Goal: Task Accomplishment & Management: Manage account settings

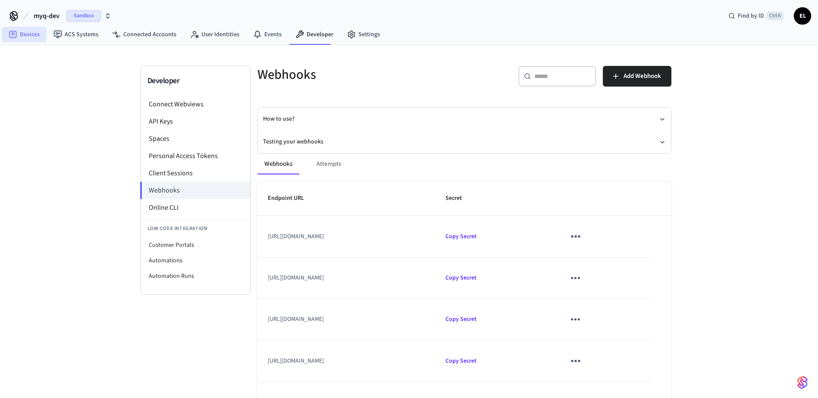
click at [33, 40] on link "Devices" at bounding box center [24, 35] width 45 height 16
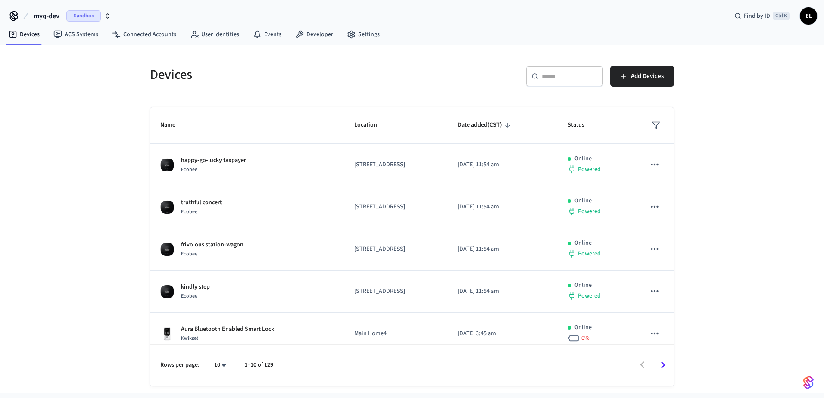
click at [562, 73] on input "text" at bounding box center [570, 76] width 56 height 9
paste input "**********"
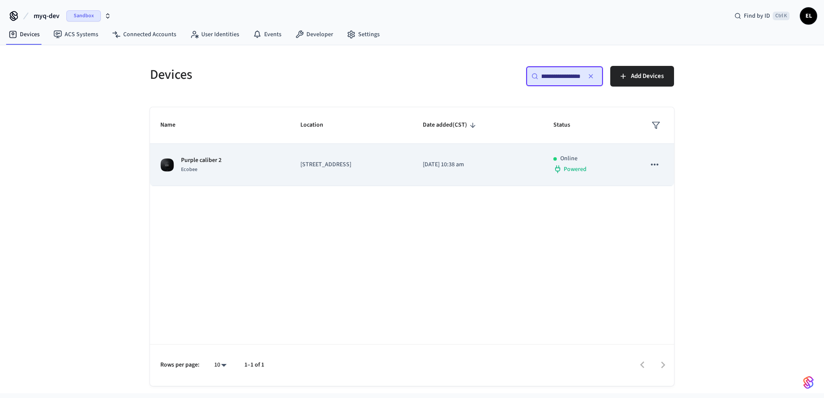
type input "**********"
click at [386, 172] on td "[STREET_ADDRESS]" at bounding box center [351, 165] width 122 height 42
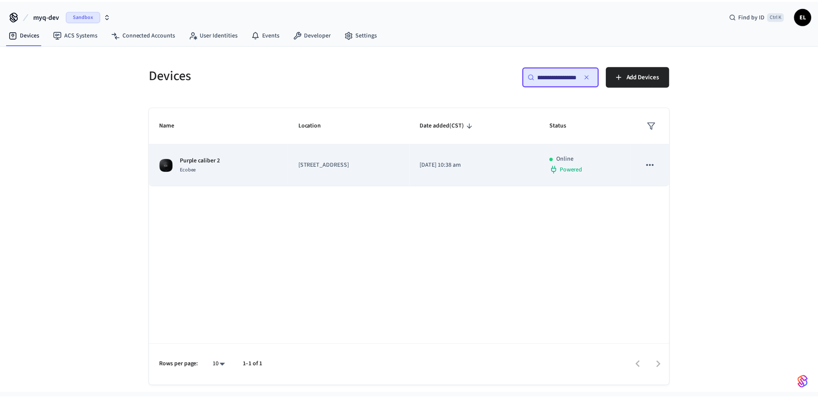
scroll to position [0, 0]
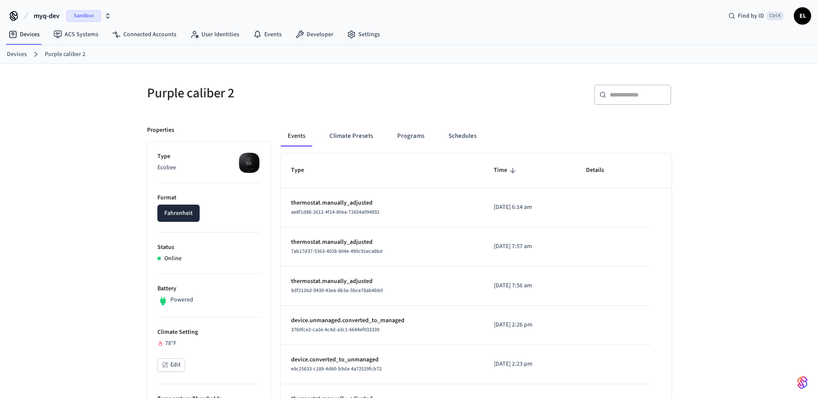
click at [325, 204] on p "thermostat.manually_adjusted" at bounding box center [382, 203] width 182 height 9
drag, startPoint x: 378, startPoint y: 213, endPoint x: 282, endPoint y: 213, distance: 96.5
click at [282, 213] on td "thermostat.manually_adjusted ae8f1d86-2612-4f14-80ea-71654a094892" at bounding box center [382, 207] width 203 height 39
drag, startPoint x: 282, startPoint y: 213, endPoint x: 305, endPoint y: 212, distance: 23.3
copy span "ae8f1d86-2612-4f14-80ea-71654a094892"
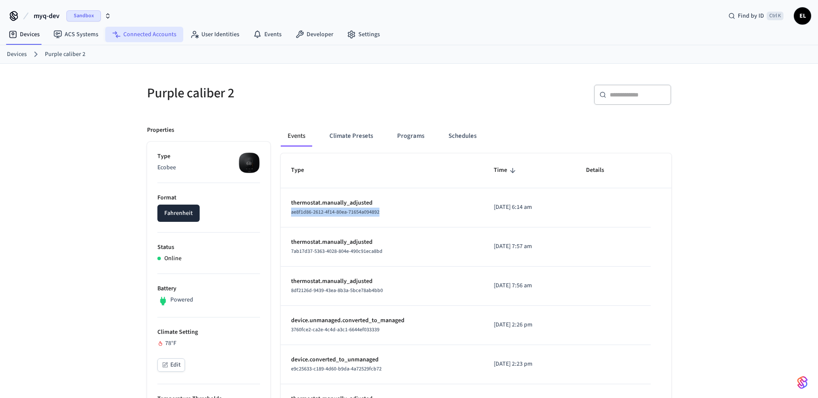
click at [170, 37] on link "Connected Accounts" at bounding box center [144, 35] width 78 height 16
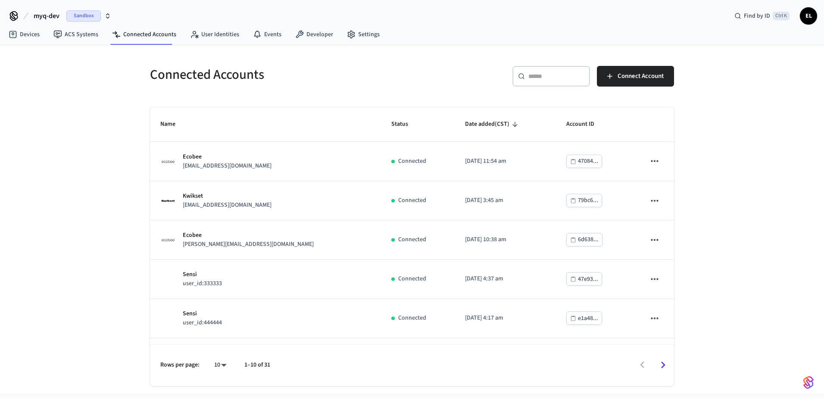
click at [532, 80] on input "text" at bounding box center [556, 76] width 56 height 9
paste input "**********"
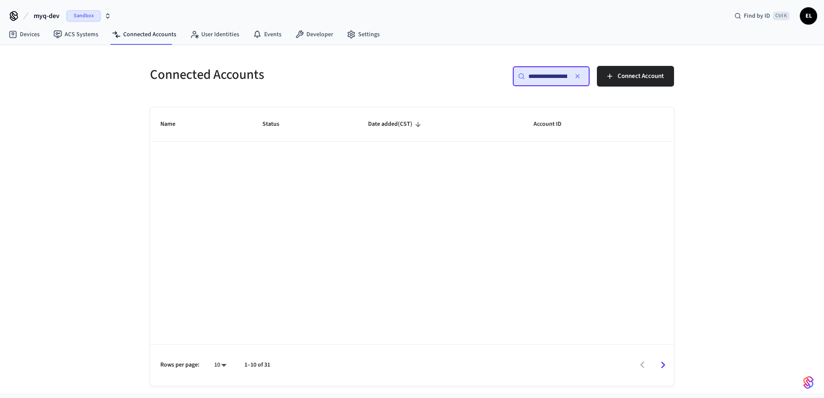
scroll to position [0, 64]
type input "**********"
click at [257, 38] on icon at bounding box center [257, 34] width 9 height 9
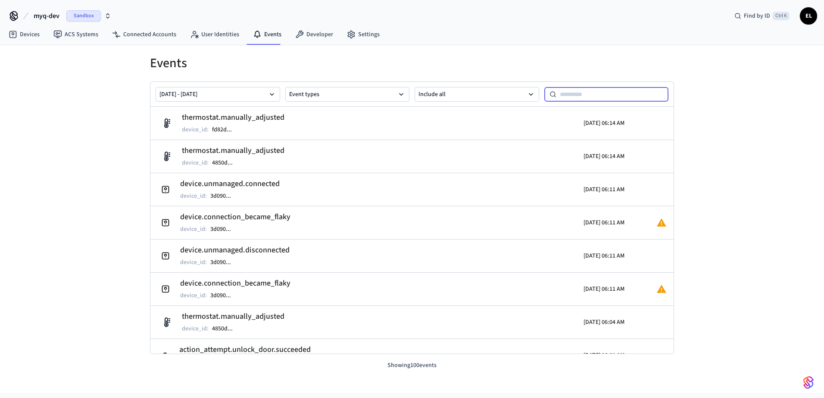
click at [570, 97] on input at bounding box center [612, 94] width 112 height 10
paste input "**********"
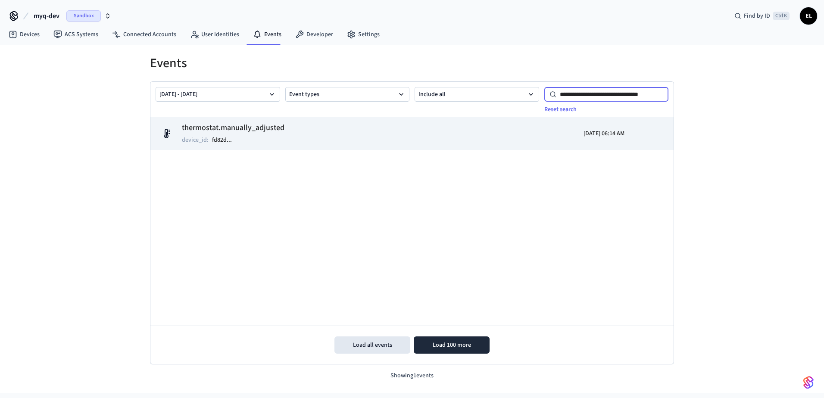
type input "**********"
click at [234, 131] on h2 "thermostat.manually_adjusted" at bounding box center [233, 128] width 103 height 12
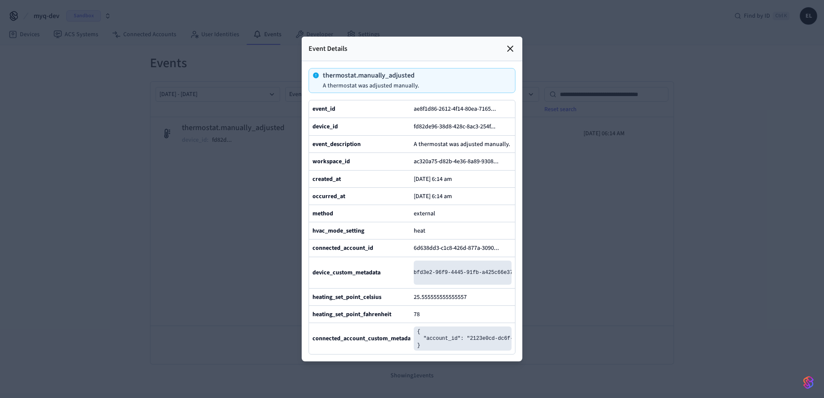
click at [587, 232] on div at bounding box center [412, 199] width 824 height 398
click at [507, 44] on icon at bounding box center [510, 49] width 10 height 10
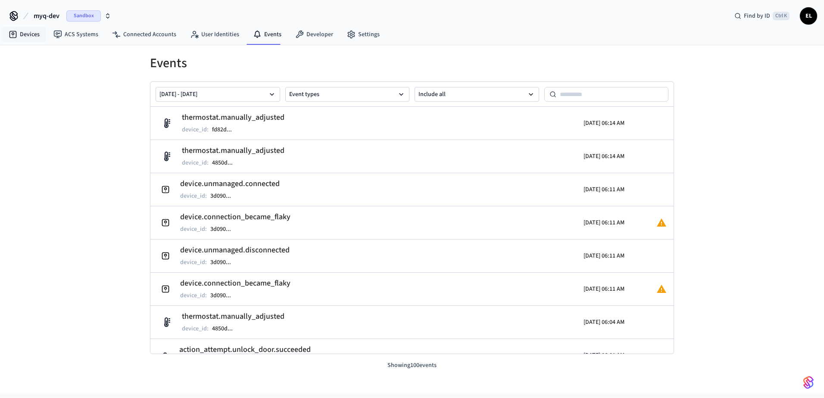
drag, startPoint x: 25, startPoint y: 31, endPoint x: 37, endPoint y: 43, distance: 16.8
click at [26, 31] on link "Devices" at bounding box center [24, 35] width 45 height 16
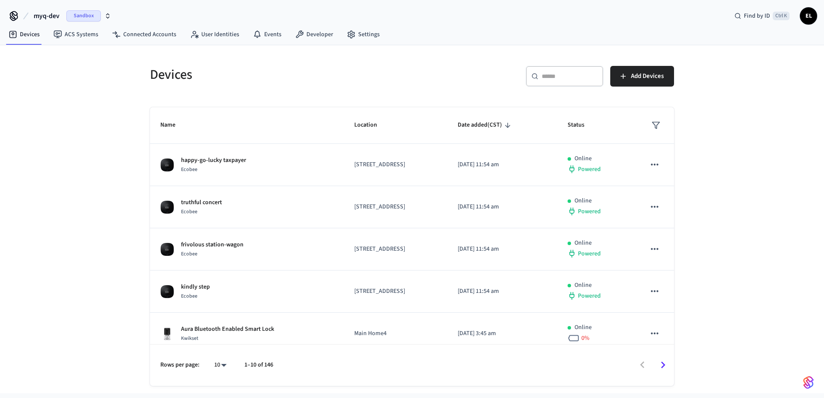
drag, startPoint x: 519, startPoint y: 69, endPoint x: 562, endPoint y: 91, distance: 47.8
click at [522, 71] on div "​ ​ Add Devices" at bounding box center [545, 80] width 257 height 28
click at [558, 83] on div "​ ​" at bounding box center [565, 76] width 78 height 21
click at [562, 75] on input "text" at bounding box center [570, 76] width 56 height 9
paste input "**********"
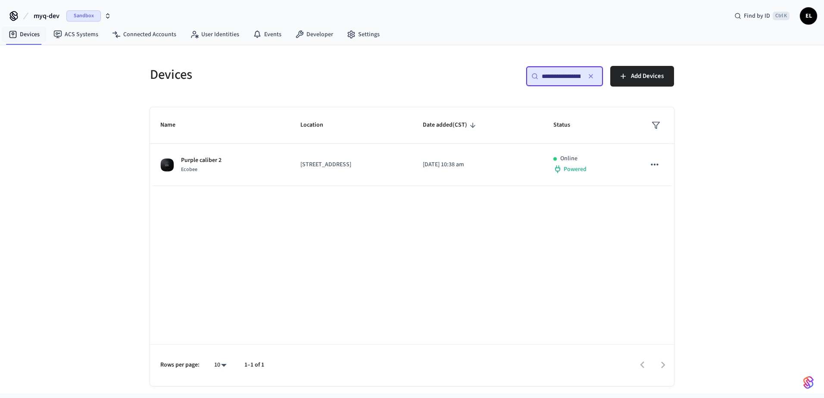
scroll to position [0, 62]
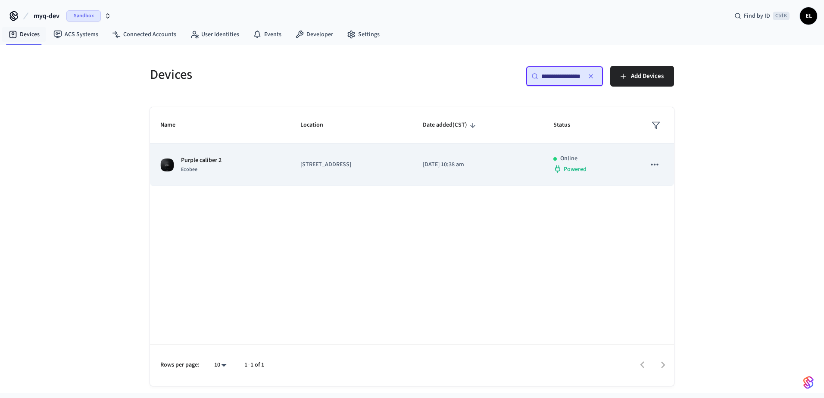
type input "**********"
click at [304, 175] on td "2948 20th St, San Francisco, CA, 94110, US" at bounding box center [351, 165] width 122 height 42
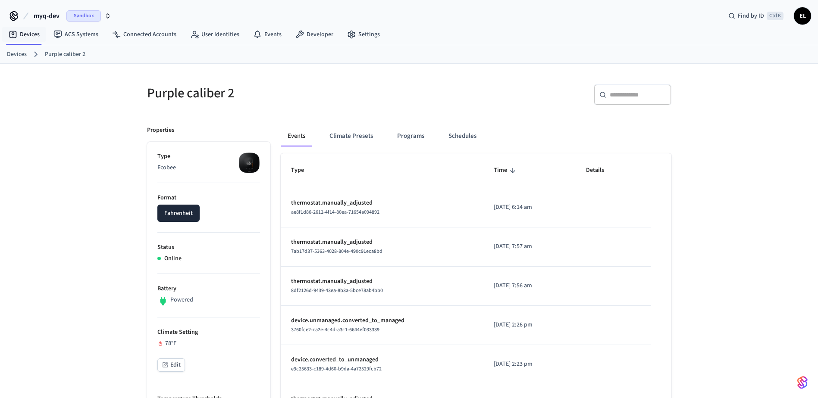
click at [330, 209] on span "ae8f1d86-2612-4f14-80ea-71654a094892" at bounding box center [335, 212] width 88 height 7
click at [22, 30] on link "Devices" at bounding box center [24, 35] width 45 height 16
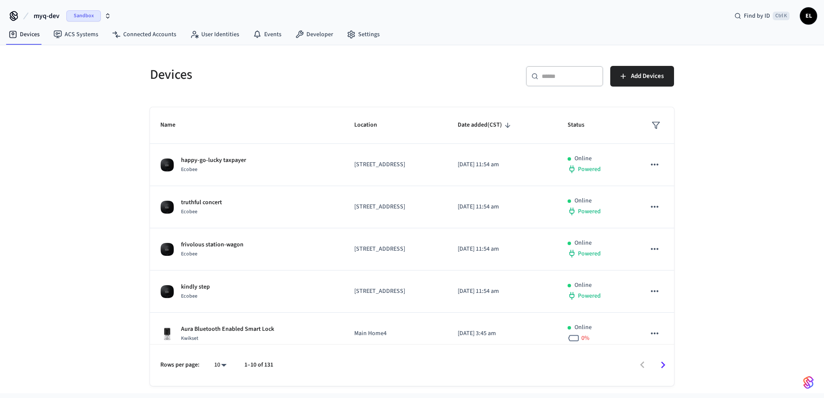
click at [563, 83] on div "​ ​" at bounding box center [565, 76] width 78 height 21
paste input "**********"
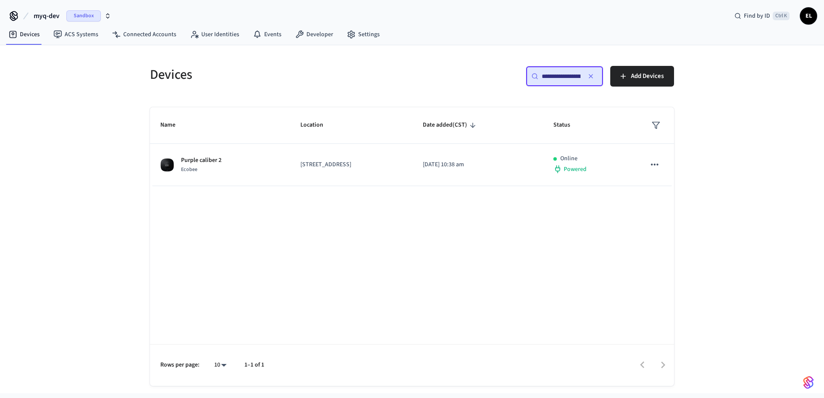
scroll to position [0, 62]
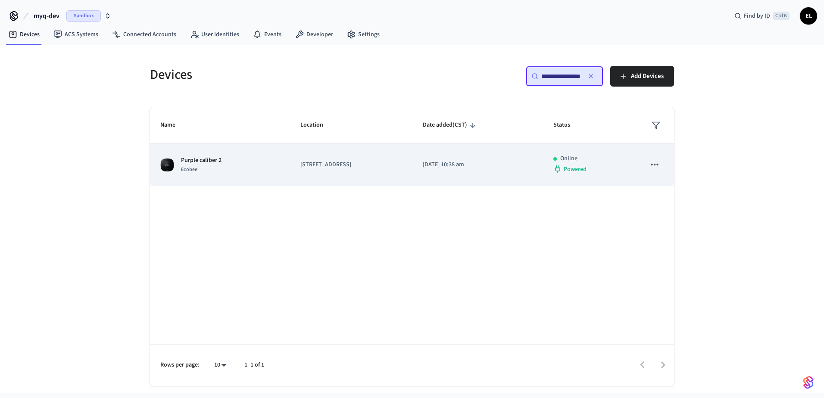
type input "**********"
click at [461, 172] on td "2025/07/21 at 10:38 am" at bounding box center [477, 165] width 131 height 42
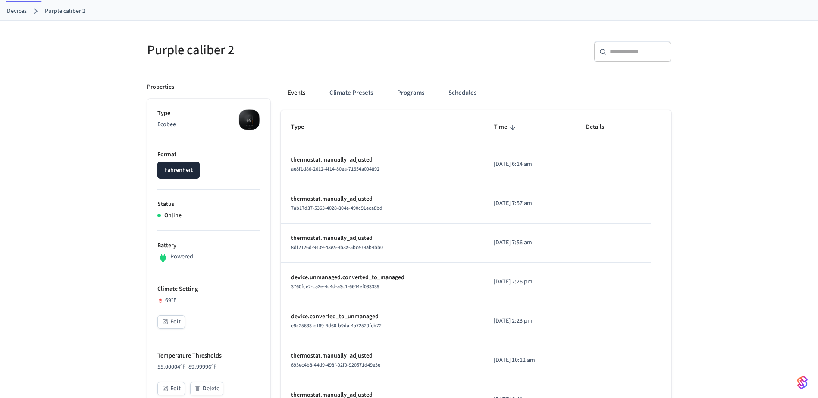
scroll to position [172, 0]
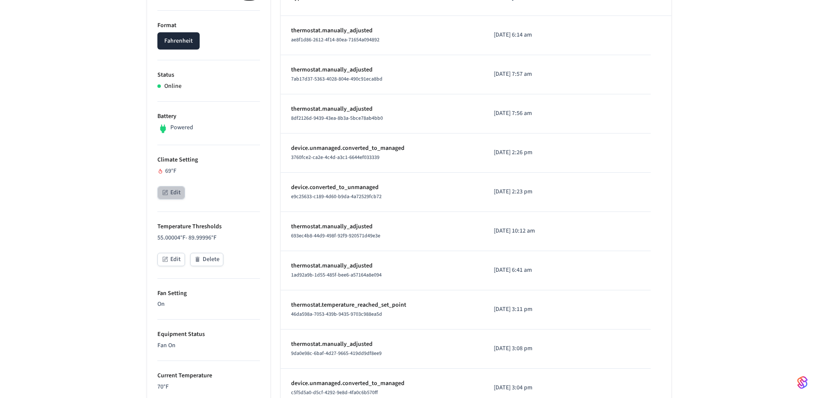
click at [172, 197] on button "Edit" at bounding box center [171, 192] width 28 height 13
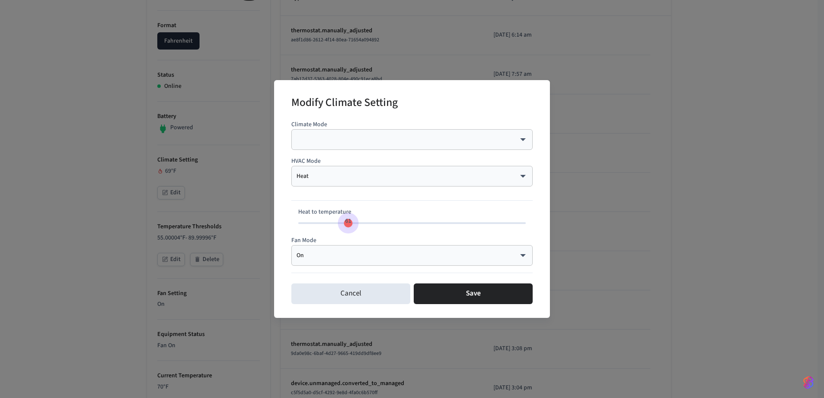
type input "**"
drag, startPoint x: 388, startPoint y: 225, endPoint x: 345, endPoint y: 235, distance: 44.3
click at [345, 235] on div "Climate Mode ​ ​ HVAC Mode Heat **** ​ Heat to temperature 61 Fan Mode On ** ​" at bounding box center [411, 198] width 241 height 163
click at [348, 141] on body "myq-dev Sandbox Find by ID Ctrl K EL Devices ACS Systems Connected Accounts Use…" at bounding box center [412, 252] width 824 height 848
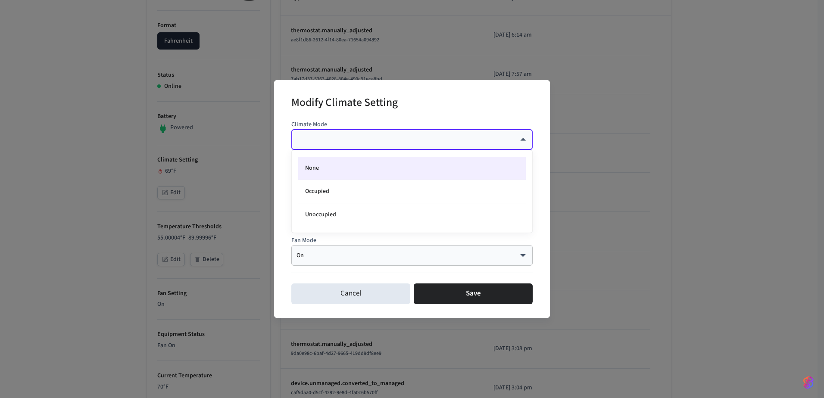
drag, startPoint x: 401, startPoint y: 86, endPoint x: 401, endPoint y: 91, distance: 5.2
click at [401, 87] on div at bounding box center [412, 199] width 824 height 398
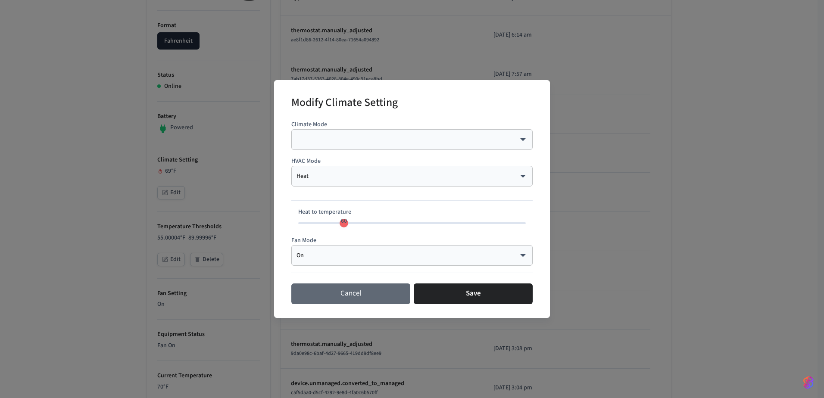
click at [367, 292] on button "Cancel" at bounding box center [350, 294] width 119 height 21
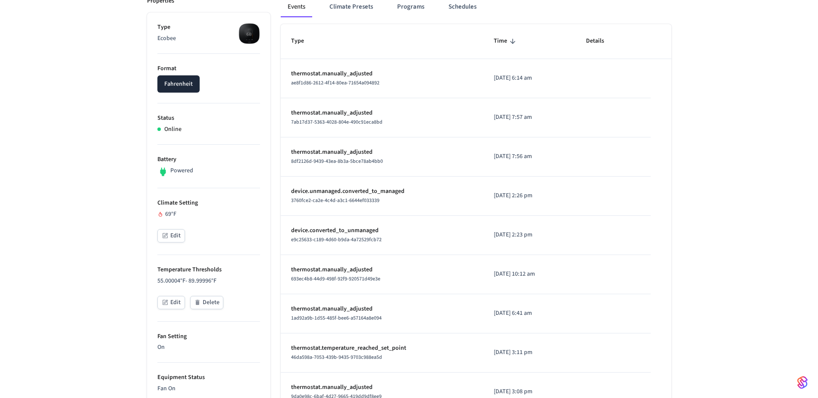
scroll to position [0, 0]
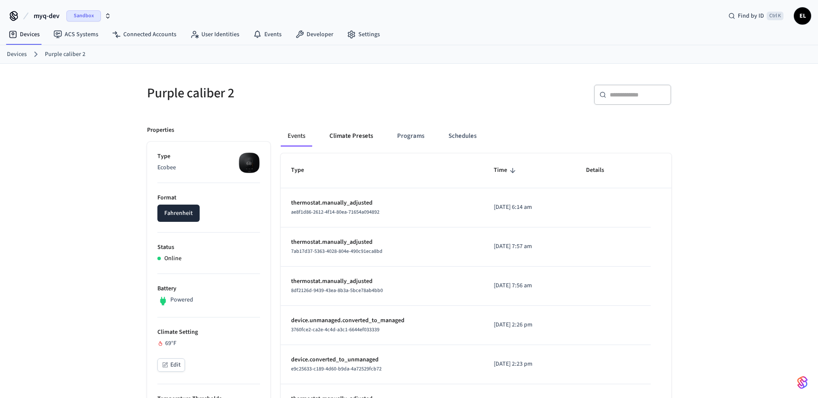
click at [354, 136] on button "Climate Presets" at bounding box center [350, 136] width 57 height 21
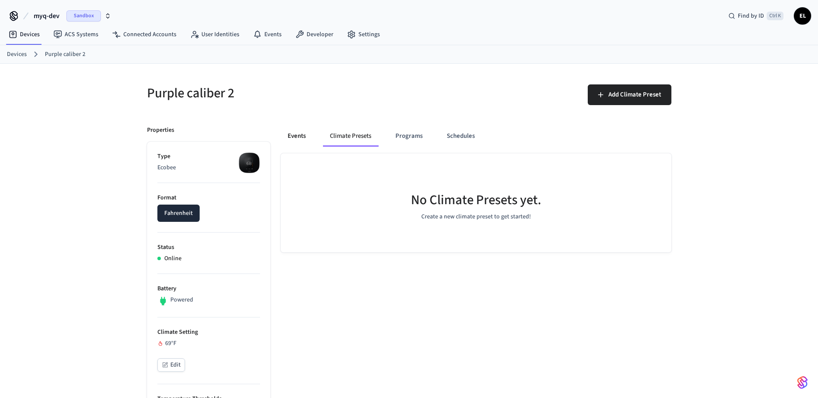
click at [304, 143] on button "Events" at bounding box center [297, 136] width 32 height 21
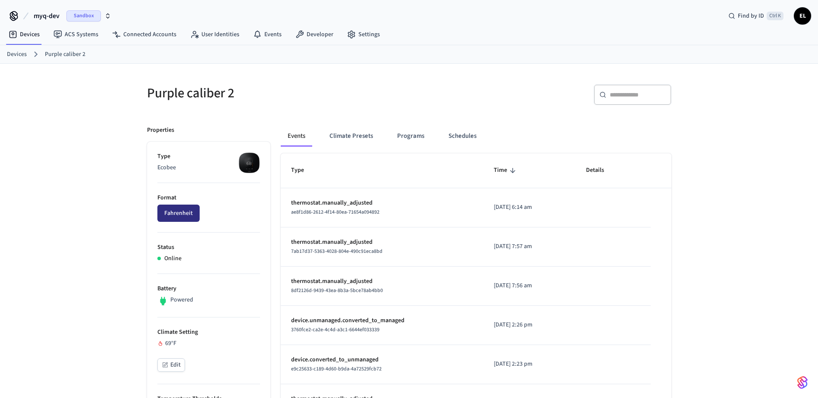
click at [166, 206] on button "Fahrenheit" at bounding box center [178, 213] width 42 height 17
click at [182, 216] on button "Fahrenheit" at bounding box center [178, 213] width 42 height 17
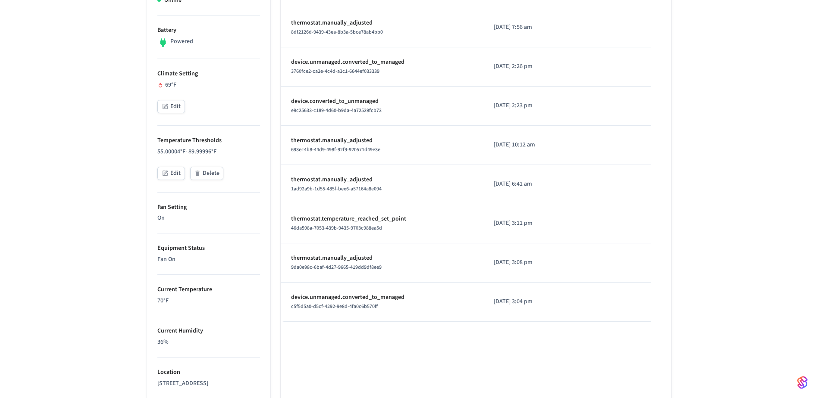
scroll to position [86, 0]
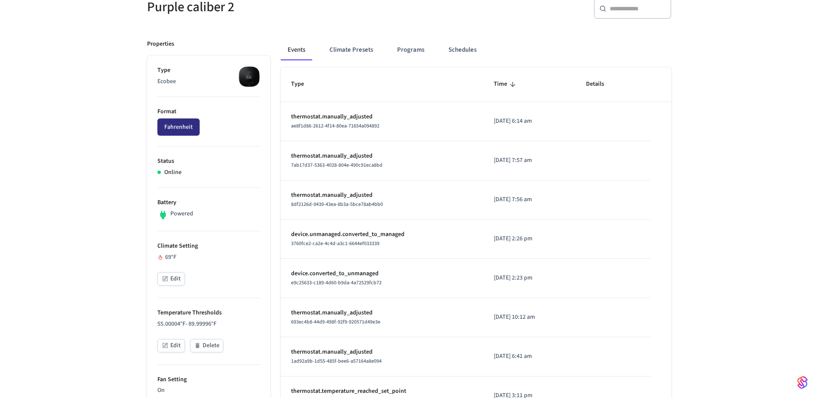
click at [173, 124] on button "Fahrenheit" at bounding box center [178, 127] width 42 height 17
click at [174, 127] on button "Fahrenheit" at bounding box center [178, 127] width 42 height 17
click at [177, 135] on button "Fahrenheit" at bounding box center [178, 127] width 42 height 17
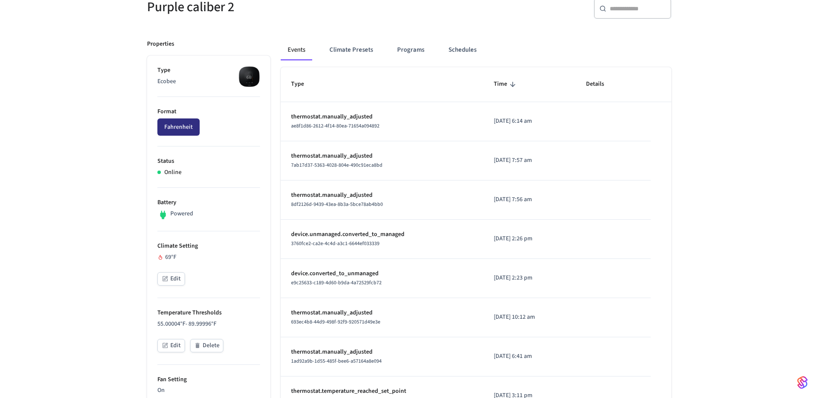
click at [177, 135] on button "Fahrenheit" at bounding box center [178, 127] width 42 height 17
click at [176, 137] on li "Format Fahrenheit" at bounding box center [208, 122] width 103 height 50
click at [176, 134] on button "Fahrenheit" at bounding box center [178, 127] width 42 height 17
click at [176, 132] on button "Fahrenheit" at bounding box center [178, 127] width 42 height 17
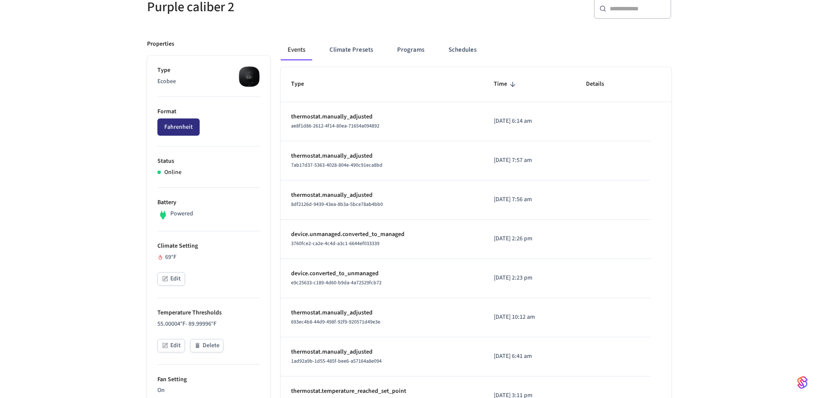
click at [176, 132] on button "Fahrenheit" at bounding box center [178, 127] width 42 height 17
click at [177, 135] on button "Fahrenheit" at bounding box center [178, 127] width 42 height 17
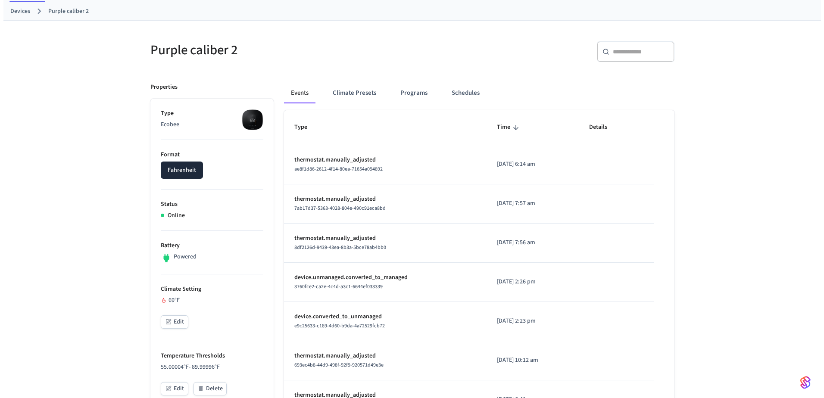
scroll to position [0, 0]
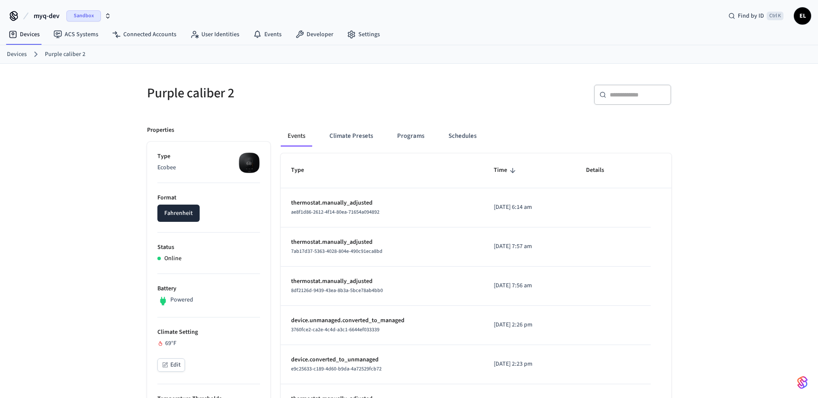
drag, startPoint x: 20, startPoint y: 54, endPoint x: 29, endPoint y: 58, distance: 9.5
click at [20, 54] on link "Devices" at bounding box center [17, 54] width 20 height 9
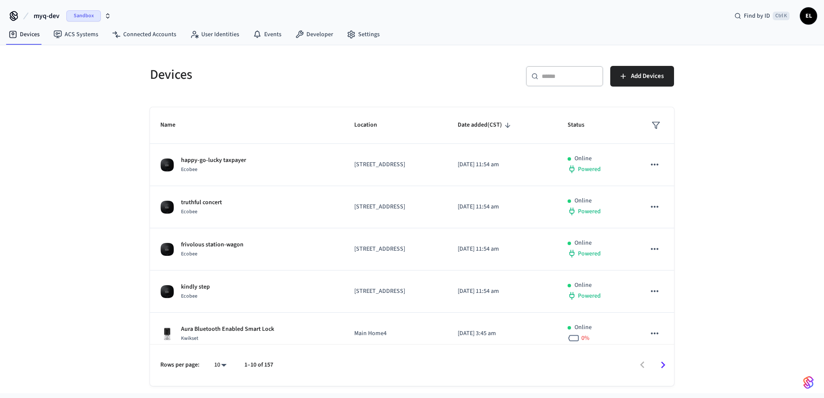
click at [584, 75] on input "text" at bounding box center [570, 76] width 56 height 9
paste input "**********"
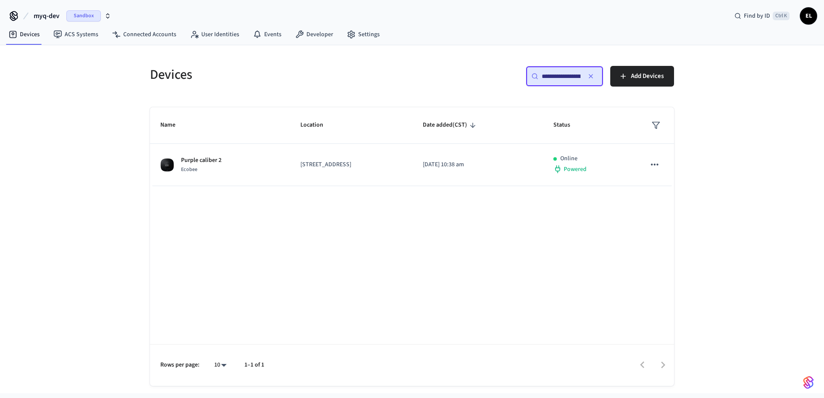
scroll to position [0, 62]
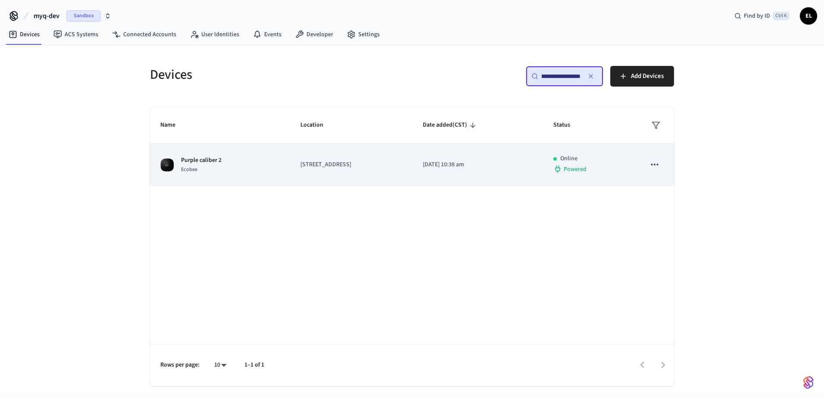
type input "**********"
click at [650, 166] on icon "sticky table" at bounding box center [654, 164] width 11 height 11
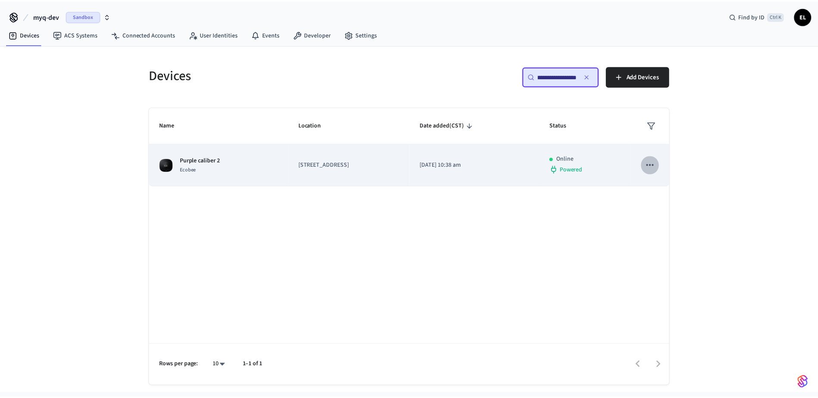
scroll to position [0, 0]
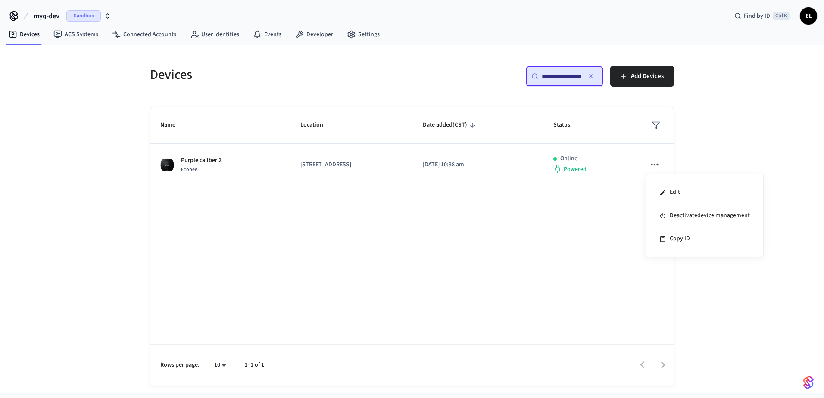
click at [481, 145] on div at bounding box center [412, 199] width 824 height 398
click at [461, 157] on div "Edit Deactivate device management Copy ID" at bounding box center [412, 199] width 824 height 398
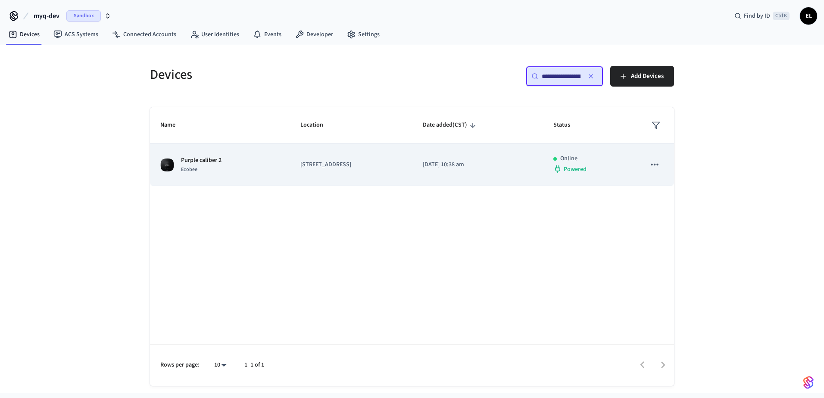
click at [224, 168] on div "Purple caliber 2 Ecobee" at bounding box center [219, 165] width 119 height 18
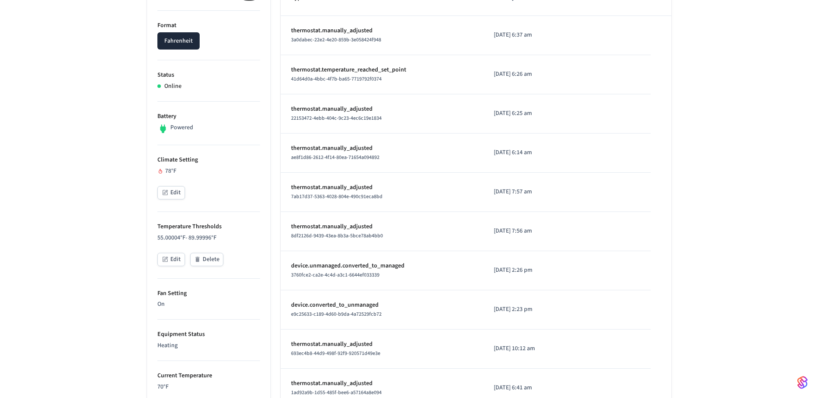
scroll to position [43, 0]
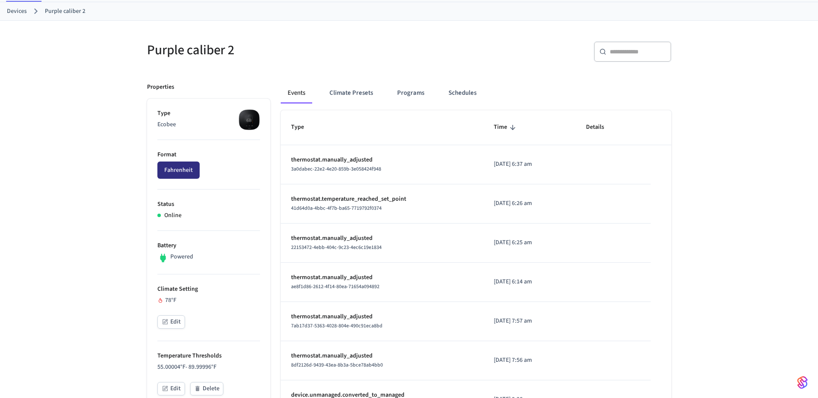
click at [173, 173] on button "Fahrenheit" at bounding box center [178, 170] width 42 height 17
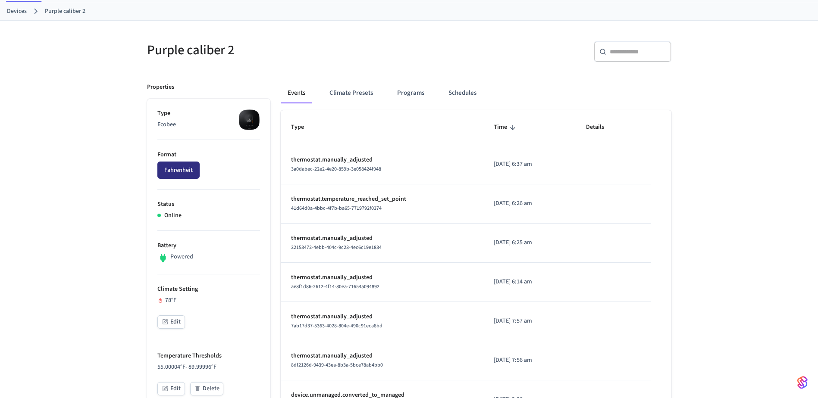
click at [173, 175] on button "Fahrenheit" at bounding box center [178, 170] width 42 height 17
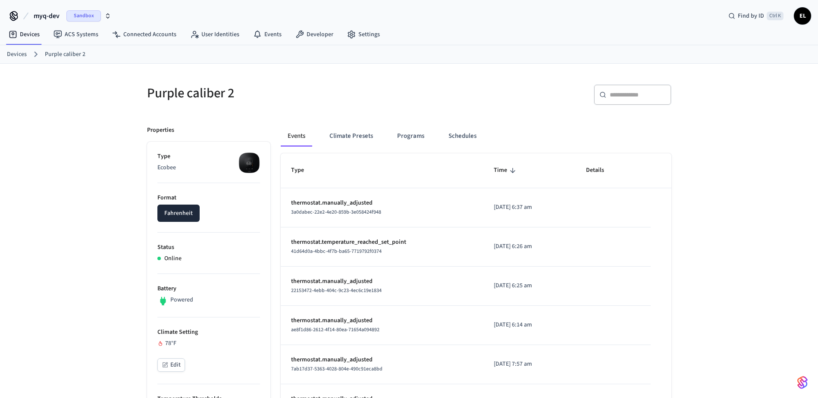
click at [361, 201] on p "thermostat.manually_adjusted" at bounding box center [382, 203] width 182 height 9
drag, startPoint x: 387, startPoint y: 216, endPoint x: 291, endPoint y: 214, distance: 96.1
click at [290, 214] on td "thermostat.manually_adjusted 3a0dabec-22e2-4e20-859b-3e058424f948" at bounding box center [382, 207] width 203 height 39
copy span "3a0dabec-22e2-4e20-859b-3e058424f948"
click at [316, 36] on link "Developer" at bounding box center [314, 35] width 52 height 16
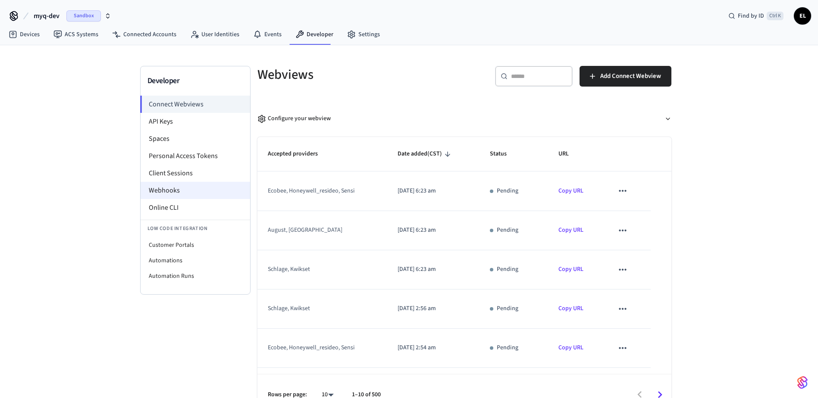
click at [184, 188] on li "Webhooks" at bounding box center [195, 190] width 109 height 17
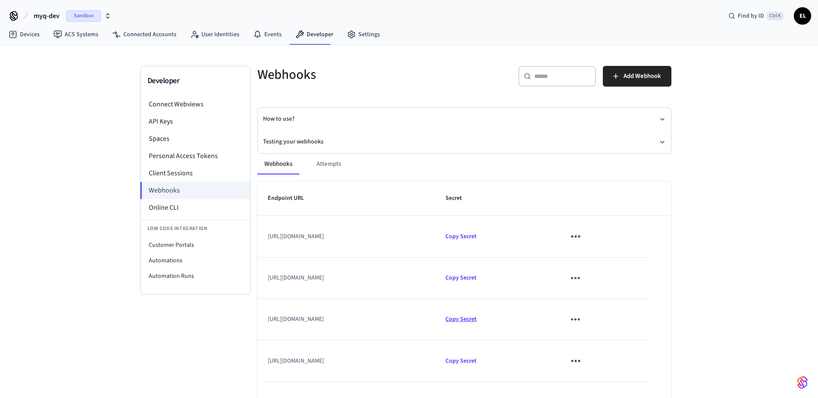
scroll to position [62, 0]
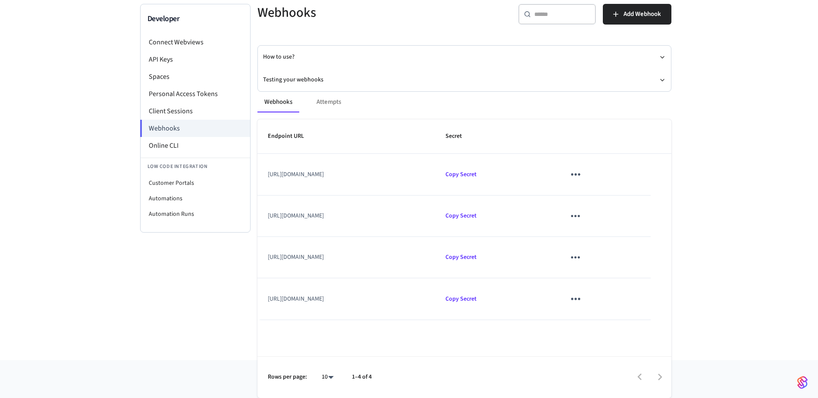
click at [421, 214] on td "https://partner-devices-webhook-dev.myqops.com/seam/hvacs/webhooks" at bounding box center [346, 216] width 178 height 41
click at [582, 216] on icon "sticky table" at bounding box center [575, 215] width 13 height 13
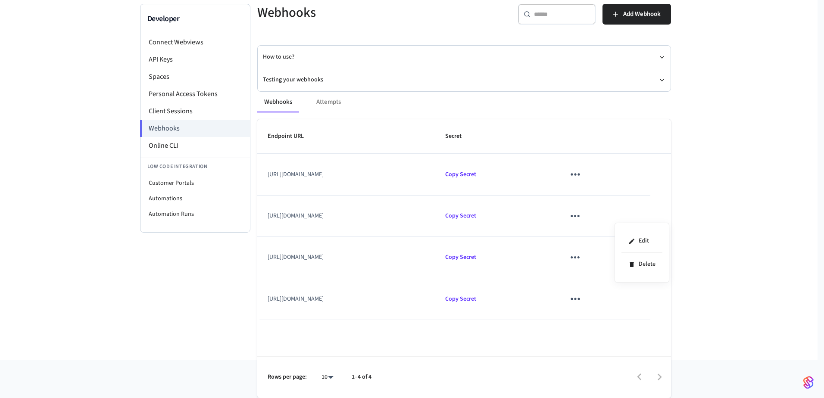
click at [448, 66] on div at bounding box center [412, 199] width 824 height 398
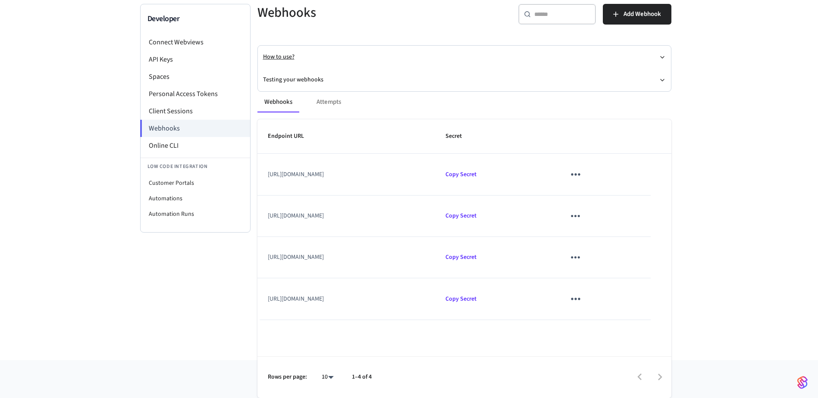
click at [664, 56] on icon "button" at bounding box center [662, 57] width 7 height 7
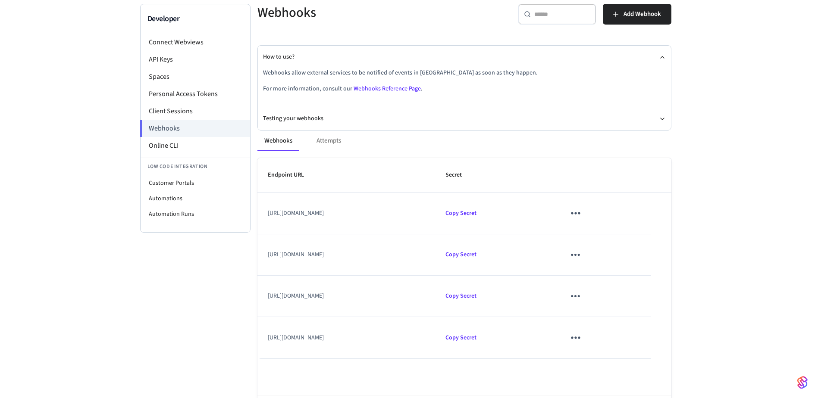
click at [403, 86] on link "Webhooks Reference Page" at bounding box center [386, 88] width 67 height 9
click at [294, 116] on button "Testing your webhooks" at bounding box center [464, 118] width 403 height 23
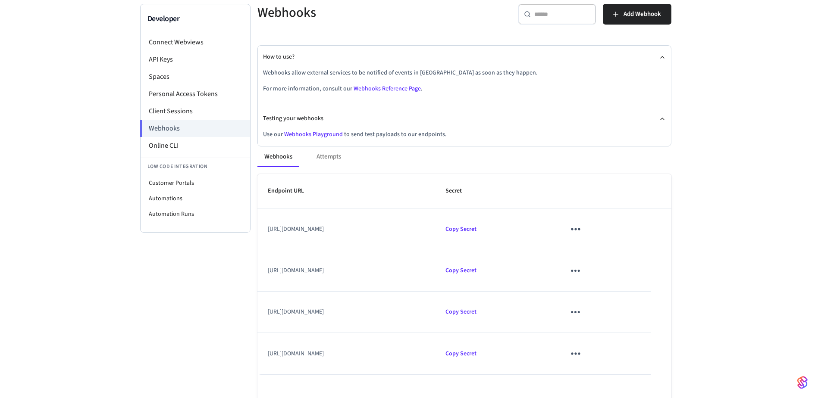
click at [324, 133] on link "Webhooks Playground" at bounding box center [313, 134] width 59 height 9
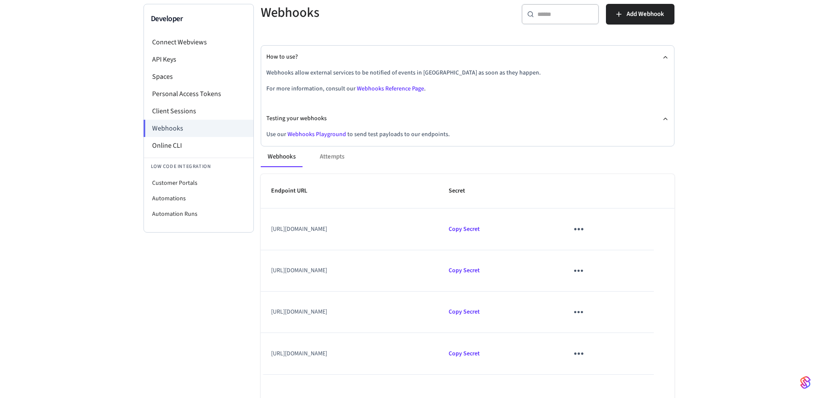
scroll to position [0, 0]
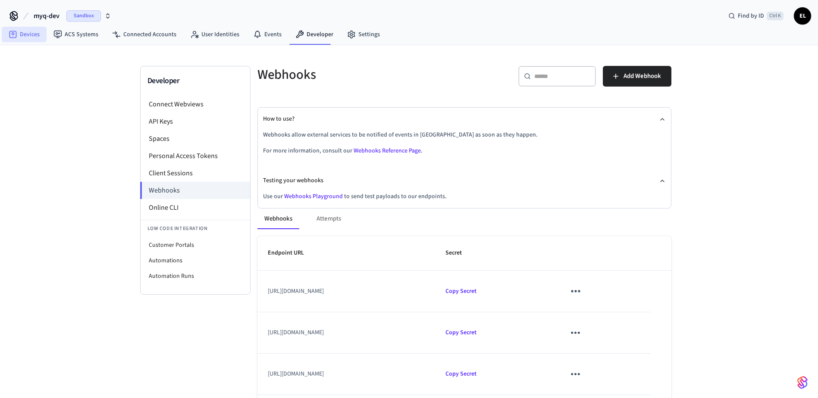
click at [14, 35] on icon at bounding box center [13, 34] width 9 height 9
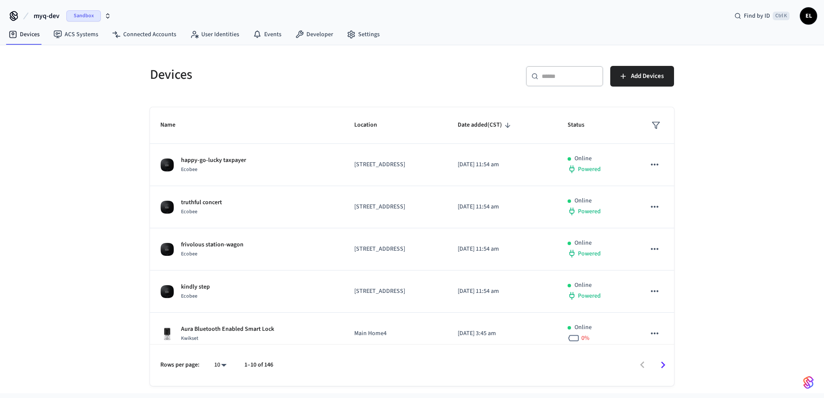
drag, startPoint x: 532, startPoint y: 75, endPoint x: 541, endPoint y: 75, distance: 9.5
click at [541, 75] on div "​ ​" at bounding box center [565, 76] width 78 height 21
paste input "**********"
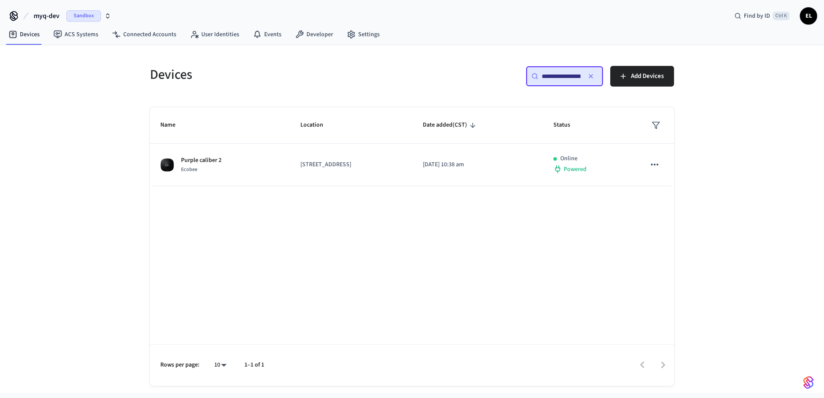
scroll to position [0, 62]
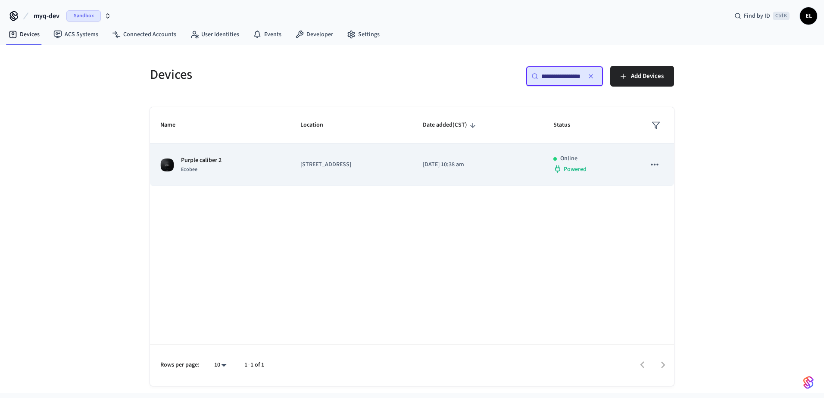
type input "**********"
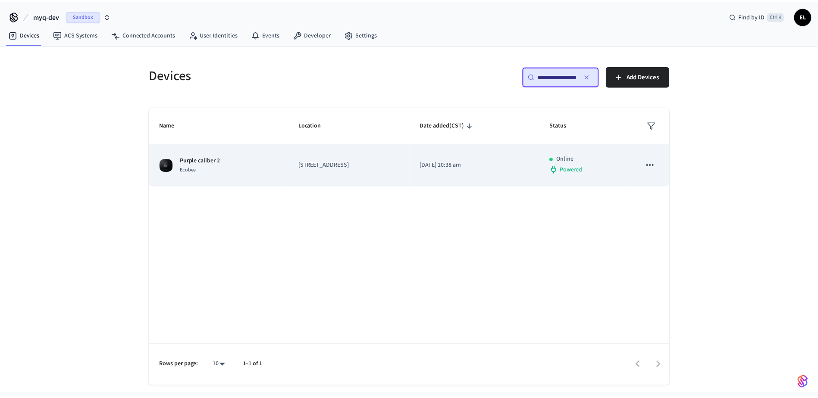
scroll to position [0, 0]
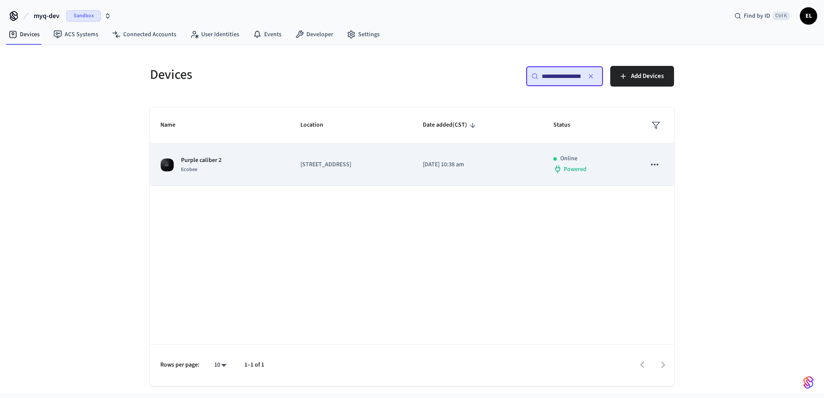
click at [339, 163] on p "2948 20th St, San Francisco, CA, 94110, US" at bounding box center [351, 164] width 102 height 9
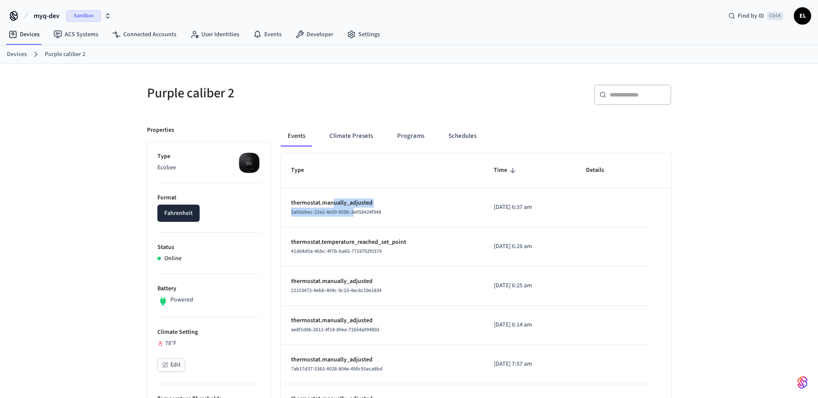
drag, startPoint x: 353, startPoint y: 209, endPoint x: 334, endPoint y: 204, distance: 19.4
click at [334, 204] on td "thermostat.manually_adjusted 3a0dabec-22e2-4e20-859b-3e058424f948" at bounding box center [382, 207] width 203 height 39
drag, startPoint x: 334, startPoint y: 204, endPoint x: 291, endPoint y: 209, distance: 44.3
click at [291, 209] on div "3a0dabec-22e2-4e20-859b-3e058424f948" at bounding box center [382, 212] width 182 height 9
copy span "3a0dabec-22e2-4e20-859b-3e058424f948"
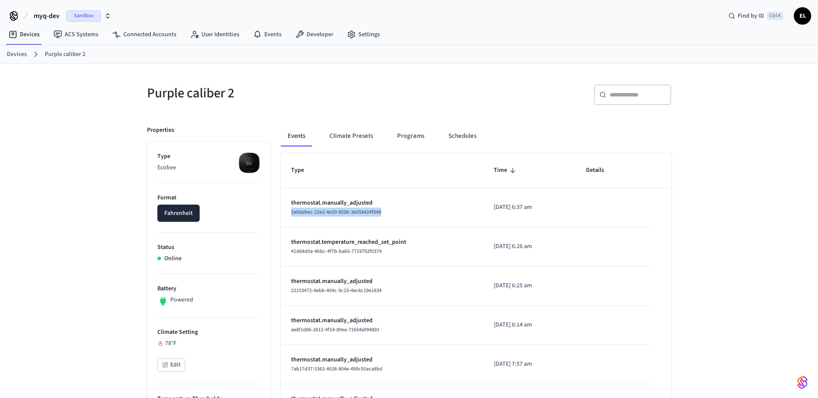
click at [483, 220] on td "2025/09/02 at 6:37 am" at bounding box center [529, 207] width 93 height 39
drag, startPoint x: 386, startPoint y: 252, endPoint x: 289, endPoint y: 252, distance: 97.0
click at [289, 252] on td "thermostat.temperature_reached_set_point 41d64d0a-4bbc-4f7b-ba65-7719792f0374" at bounding box center [382, 247] width 203 height 39
click at [173, 219] on button "Fahrenheit" at bounding box center [178, 213] width 42 height 17
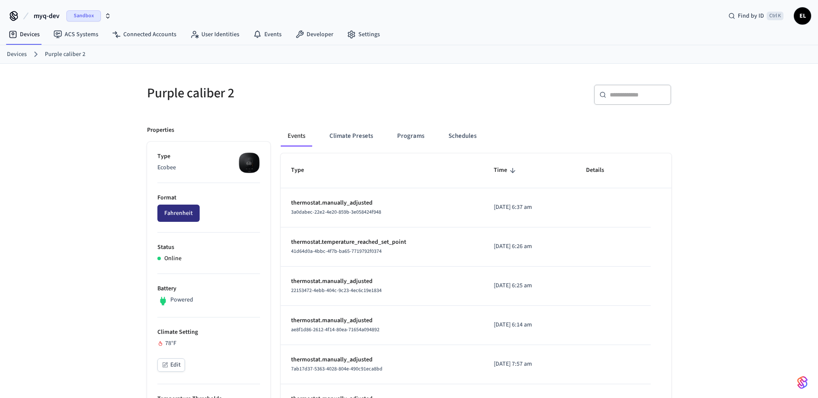
click at [173, 219] on button "Fahrenheit" at bounding box center [178, 213] width 42 height 17
click at [181, 212] on button "Fahrenheit" at bounding box center [178, 213] width 42 height 17
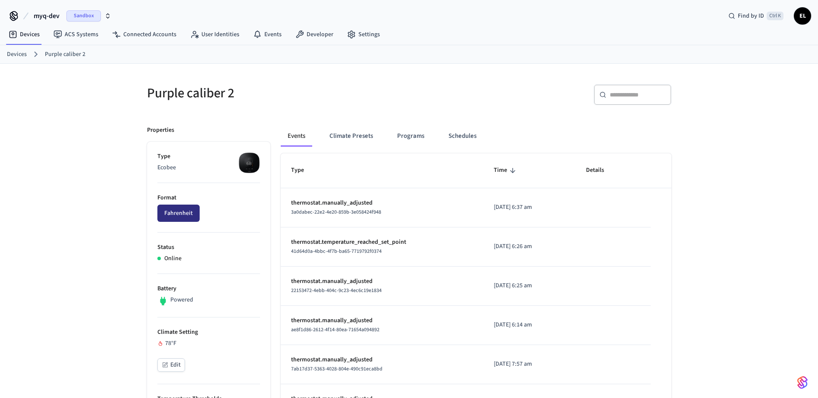
click at [182, 210] on button "Fahrenheit" at bounding box center [178, 213] width 42 height 17
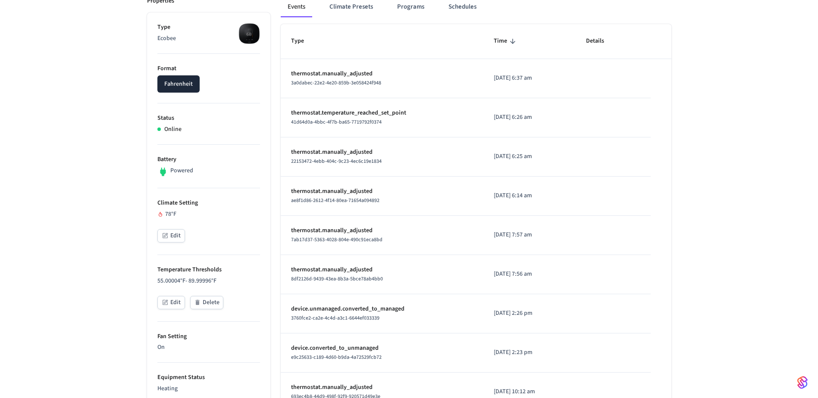
click at [356, 76] on p "thermostat.manually_adjusted" at bounding box center [382, 73] width 182 height 9
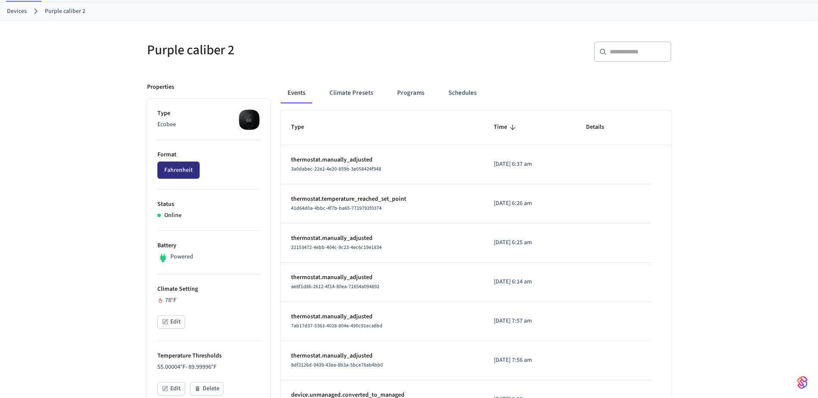
click at [184, 171] on button "Fahrenheit" at bounding box center [178, 170] width 42 height 17
drag, startPoint x: 200, startPoint y: 152, endPoint x: 219, endPoint y: 152, distance: 19.4
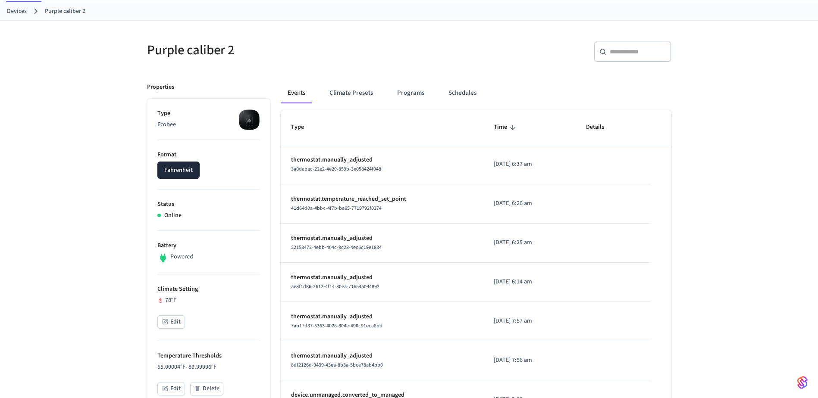
click at [200, 152] on p "Format" at bounding box center [208, 154] width 103 height 9
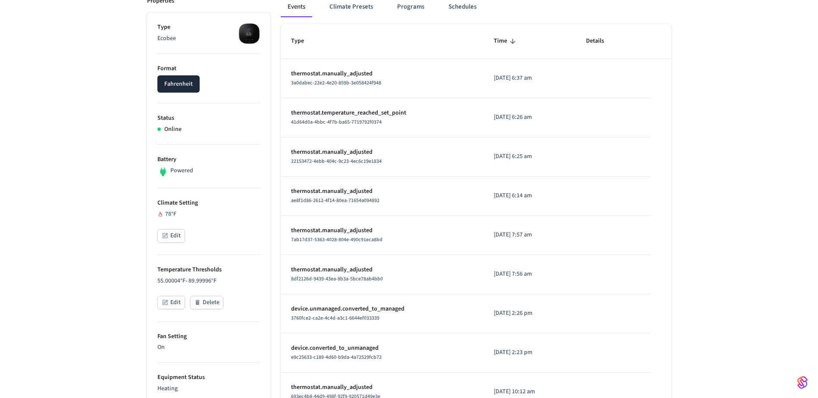
scroll to position [86, 0]
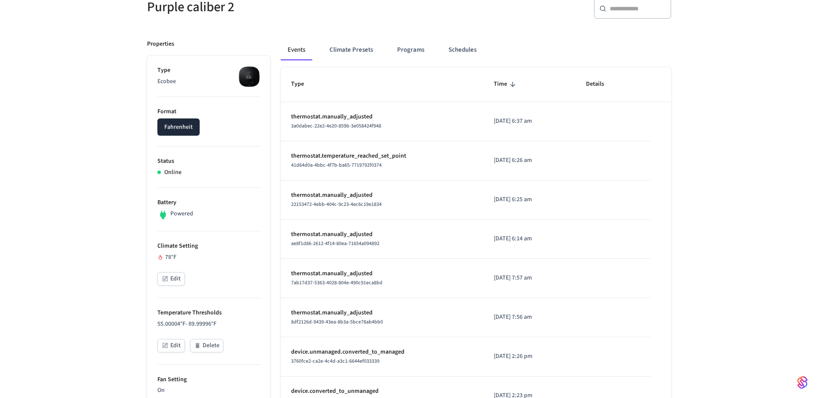
click at [175, 88] on li "Type Ecobee" at bounding box center [208, 81] width 103 height 31
click at [180, 116] on p "Format" at bounding box center [208, 111] width 103 height 9
click at [179, 124] on button "Fahrenheit" at bounding box center [178, 127] width 42 height 17
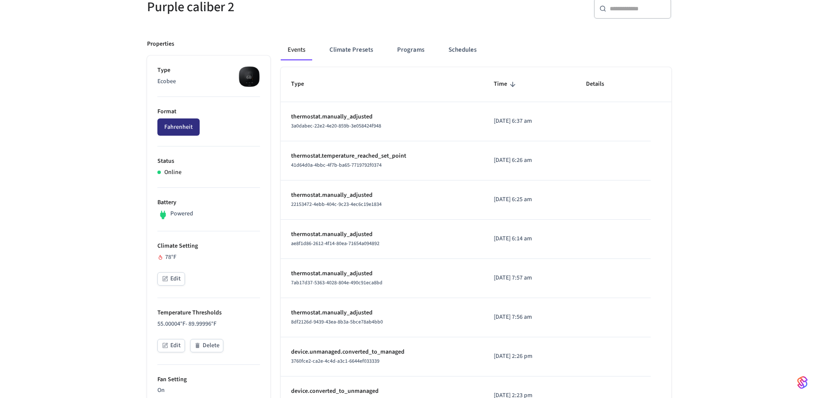
click at [179, 124] on button "Fahrenheit" at bounding box center [178, 127] width 42 height 17
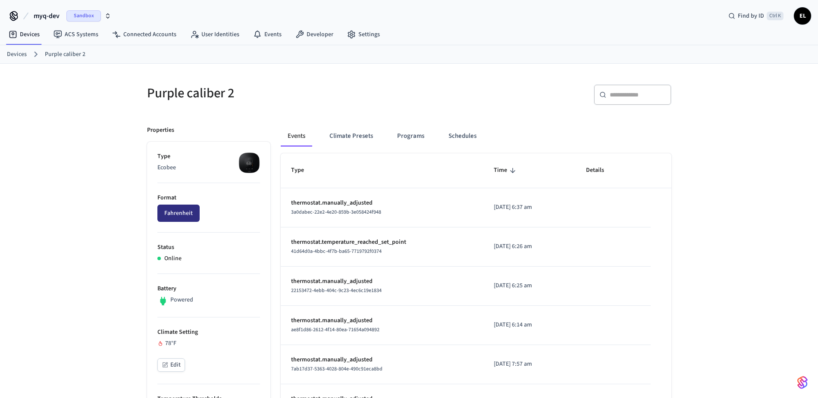
click at [187, 209] on button "Fahrenheit" at bounding box center [178, 213] width 42 height 17
click at [187, 209] on button "Celsius" at bounding box center [173, 213] width 32 height 17
click at [165, 368] on icon "button" at bounding box center [164, 364] width 5 height 5
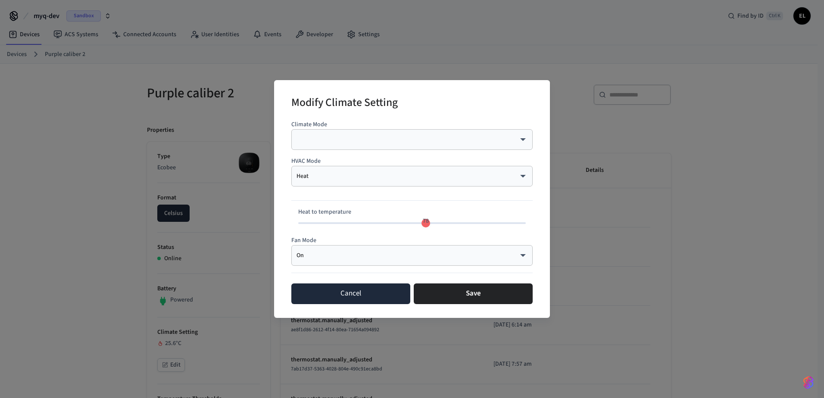
click at [323, 292] on button "Cancel" at bounding box center [350, 294] width 119 height 21
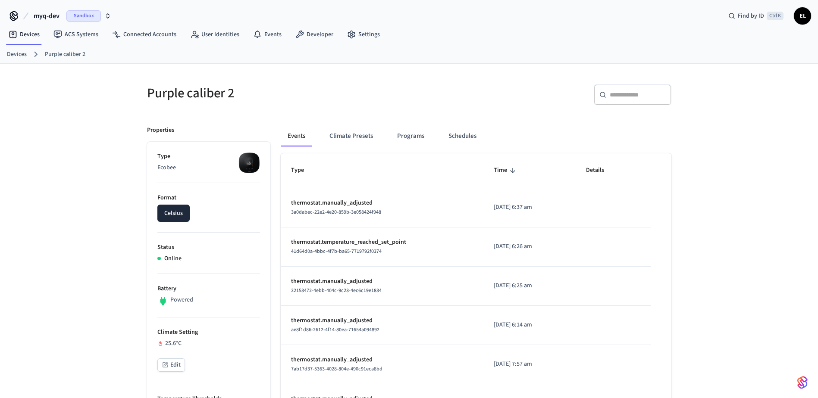
scroll to position [86, 0]
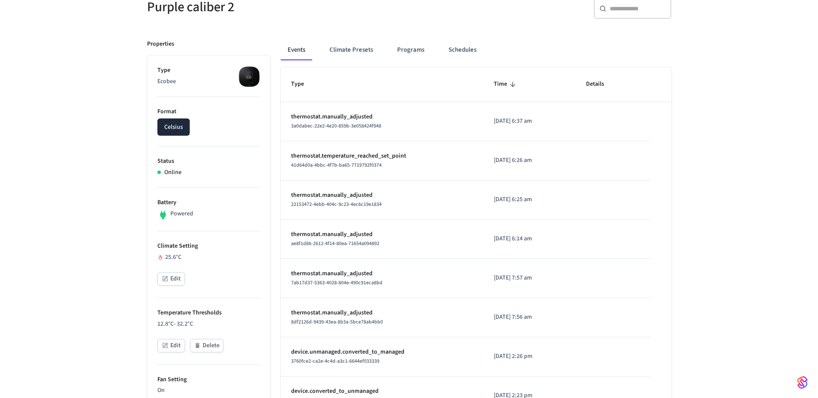
click at [176, 275] on button "Edit" at bounding box center [171, 278] width 28 height 13
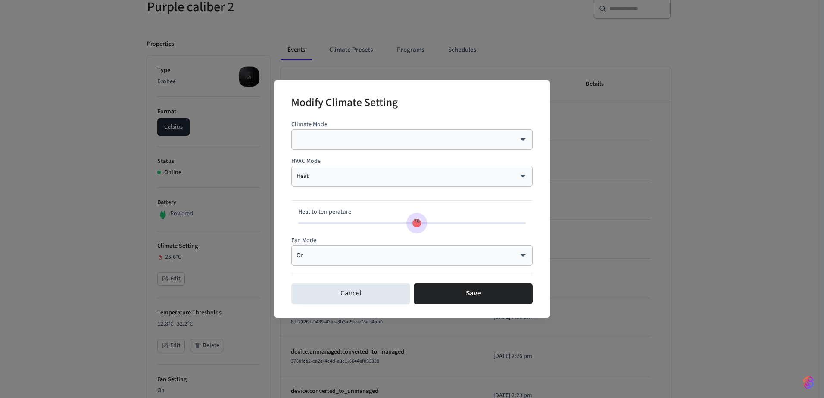
type input "**"
drag, startPoint x: 421, startPoint y: 226, endPoint x: 403, endPoint y: 226, distance: 18.1
click at [403, 226] on span "73" at bounding box center [403, 221] width 16 height 12
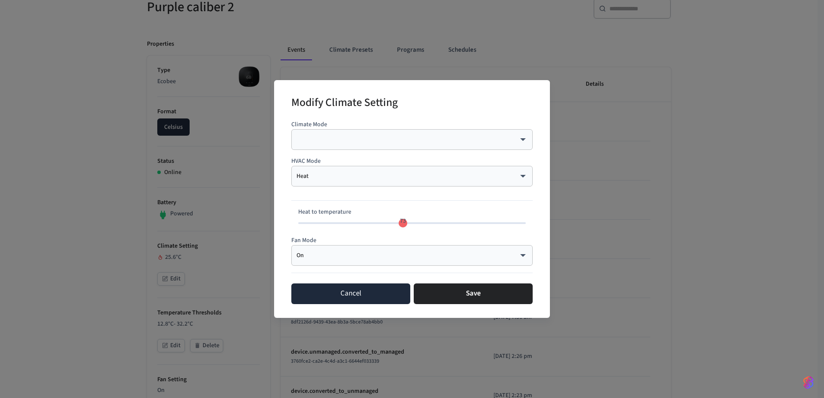
click at [375, 289] on button "Cancel" at bounding box center [350, 294] width 119 height 21
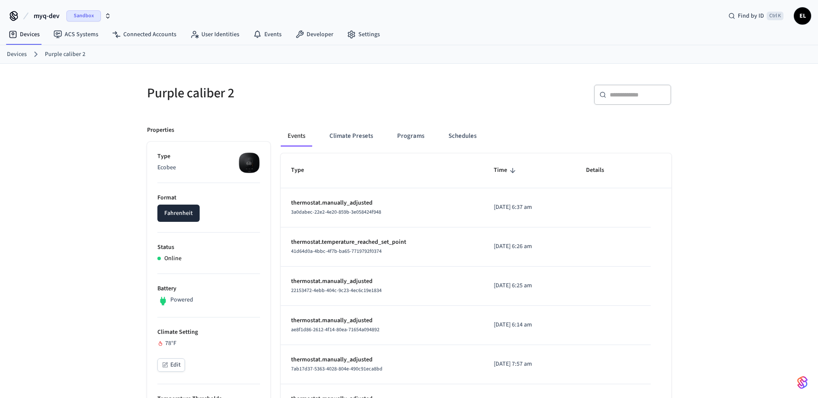
click at [801, 17] on span "EL" at bounding box center [802, 16] width 16 height 16
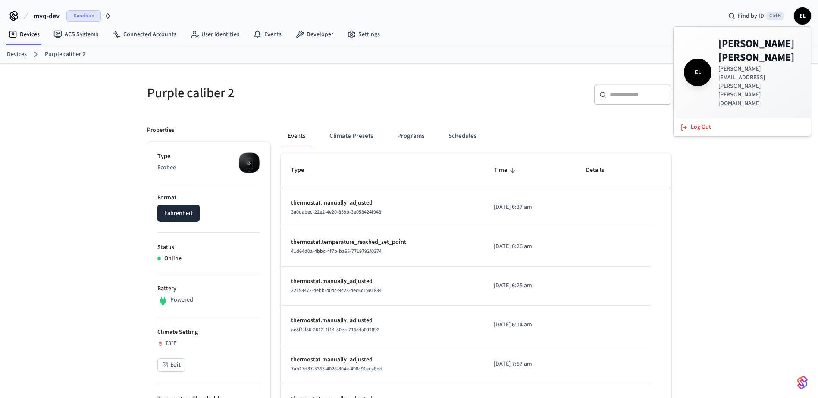
click at [247, 97] on h5 "Purple caliber 2" at bounding box center [275, 93] width 257 height 18
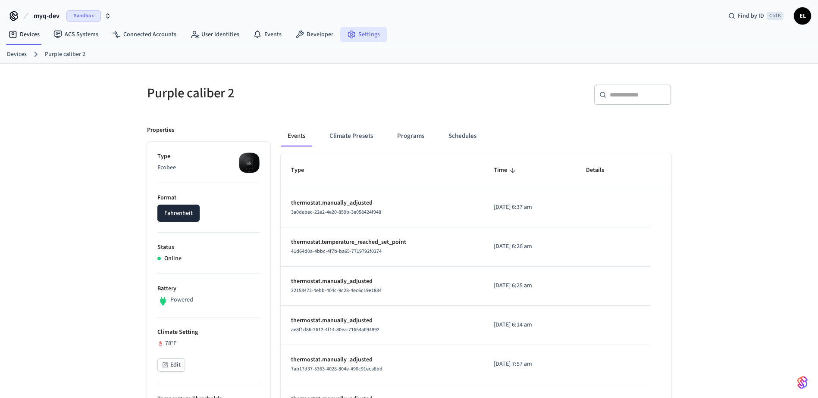
click at [362, 41] on link "Settings" at bounding box center [363, 35] width 47 height 16
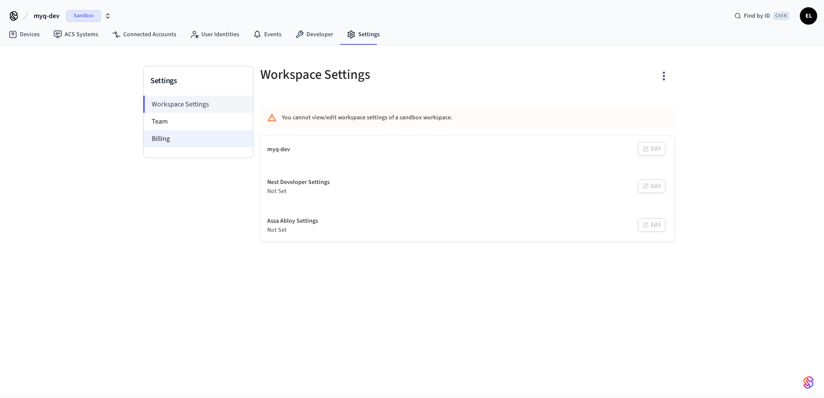
click at [176, 142] on li "Billing" at bounding box center [198, 138] width 109 height 17
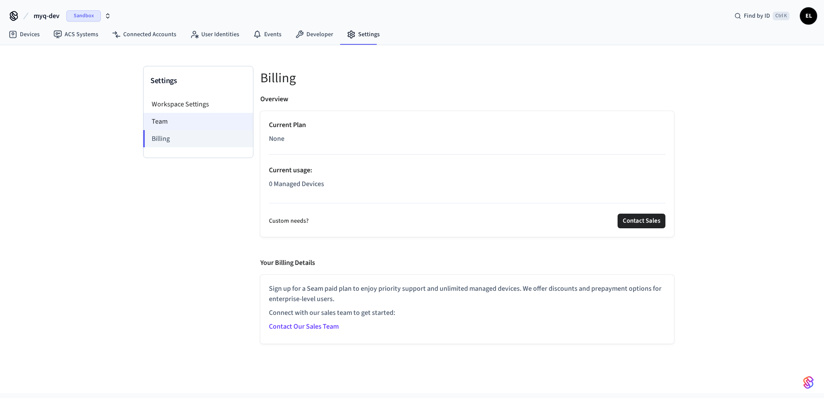
click at [197, 115] on li "Team" at bounding box center [198, 121] width 109 height 17
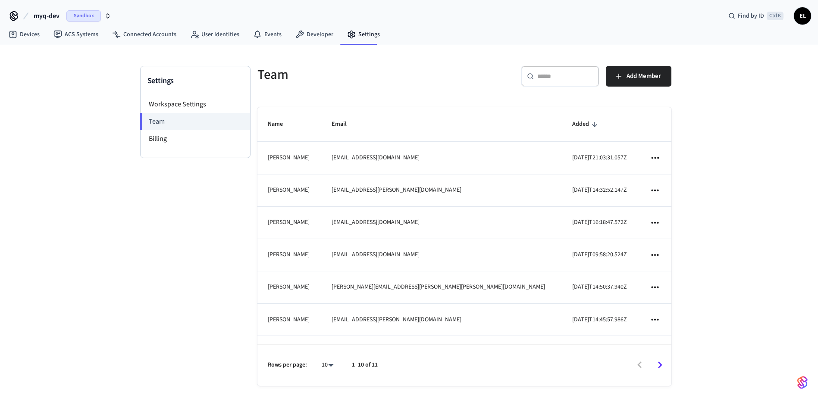
click at [649, 319] on icon "sticky table" at bounding box center [654, 319] width 11 height 11
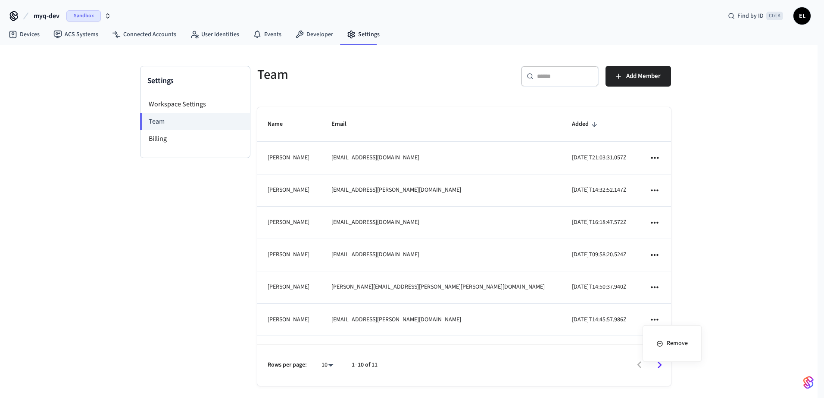
drag, startPoint x: 550, startPoint y: 345, endPoint x: 584, endPoint y: 345, distance: 33.2
click at [550, 345] on div at bounding box center [412, 199] width 824 height 398
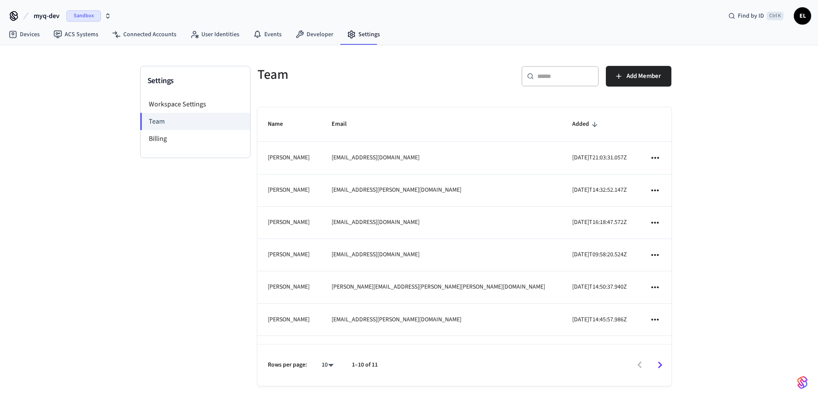
click at [656, 365] on icon "Go to next page" at bounding box center [659, 365] width 13 height 13
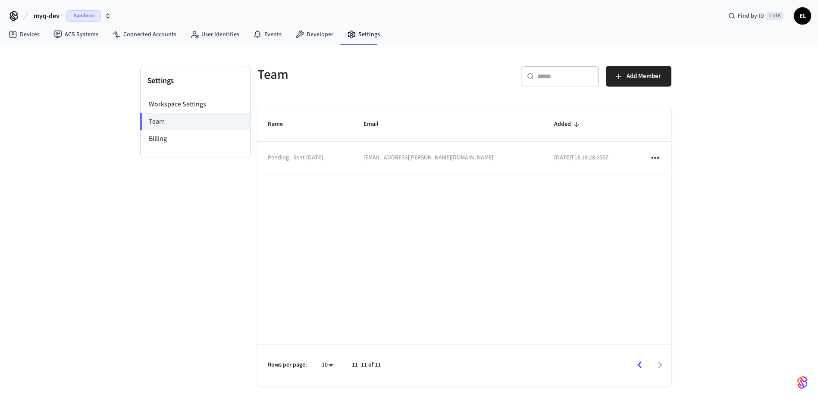
click at [644, 369] on icon "Go to previous page" at bounding box center [639, 365] width 13 height 13
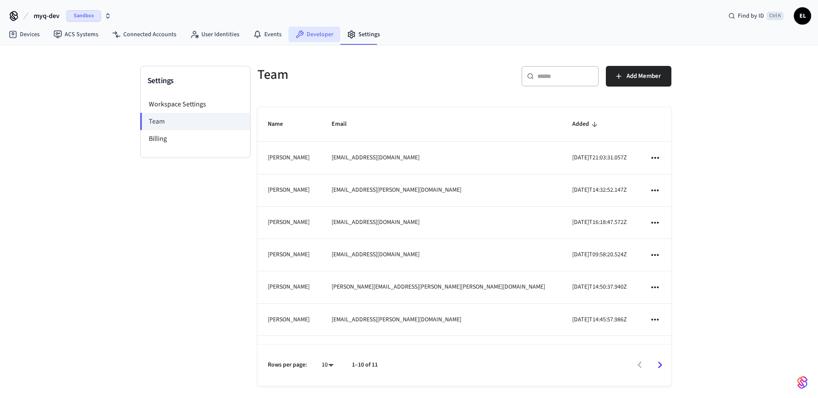
click at [300, 41] on link "Developer" at bounding box center [314, 35] width 52 height 16
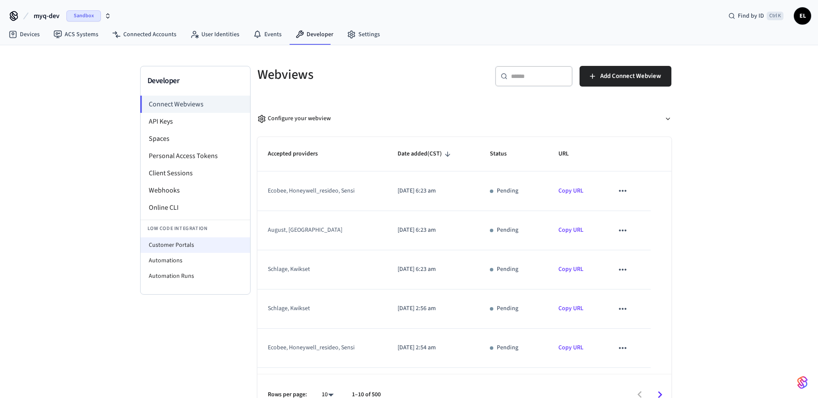
click at [181, 250] on li "Customer Portals" at bounding box center [195, 245] width 109 height 16
select select "**********"
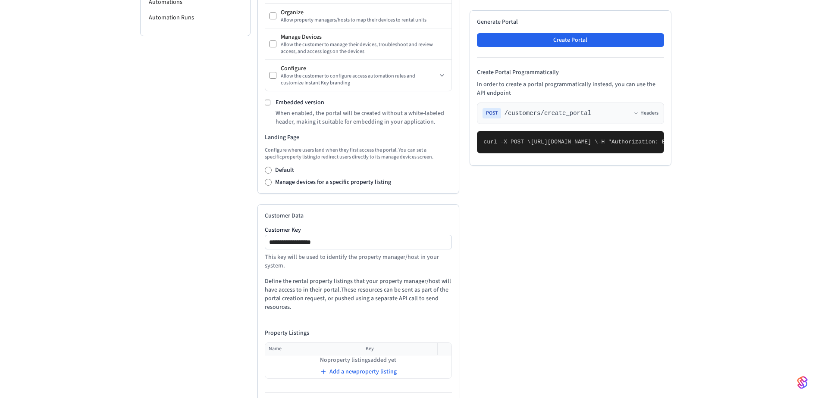
scroll to position [293, 0]
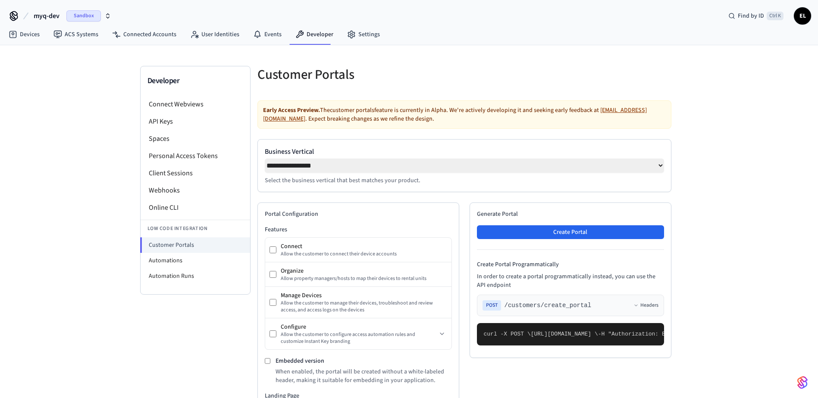
select select "**********"
